Goal: Navigation & Orientation: Go to known website

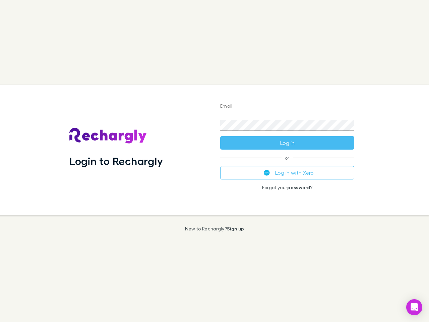
click at [215, 161] on div "Login to Rechargly" at bounding box center [139, 150] width 151 height 130
click at [287, 107] on input "Email" at bounding box center [287, 106] width 134 height 11
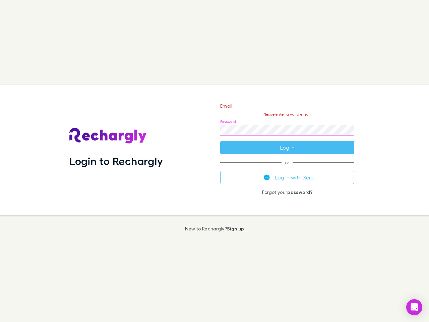
click at [287, 143] on form "Email Please enter a valid email. Password Log in" at bounding box center [287, 125] width 134 height 58
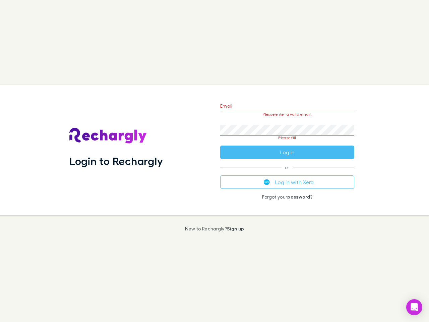
click at [287, 173] on div "Email Please enter a valid email. Password Please fill Log in or Log in with Xe…" at bounding box center [287, 150] width 145 height 130
click at [414, 307] on icon "Open Intercom Messenger" at bounding box center [414, 307] width 7 height 8
